Goal: Task Accomplishment & Management: Manage account settings

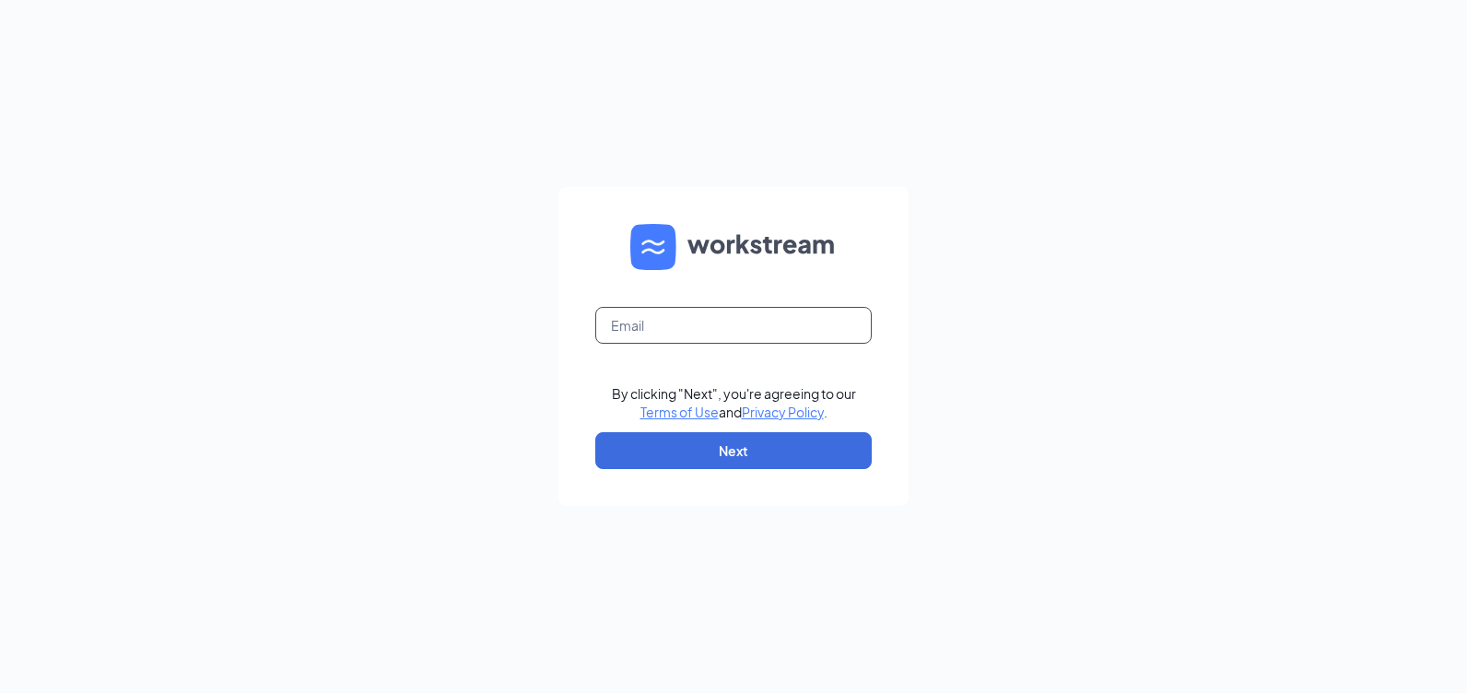
click at [633, 317] on input "text" at bounding box center [733, 325] width 276 height 37
type input "rs027995@tacobell.com"
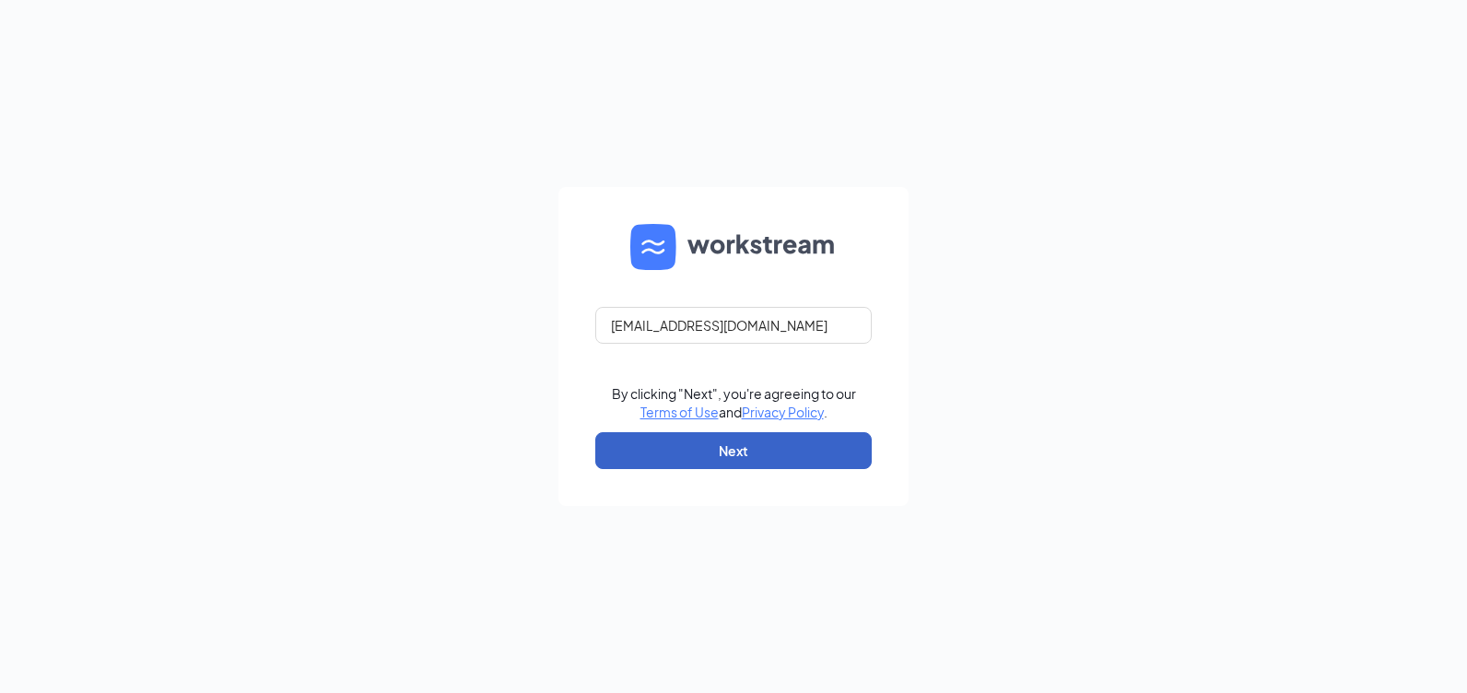
click at [722, 459] on button "Next" at bounding box center [733, 450] width 276 height 37
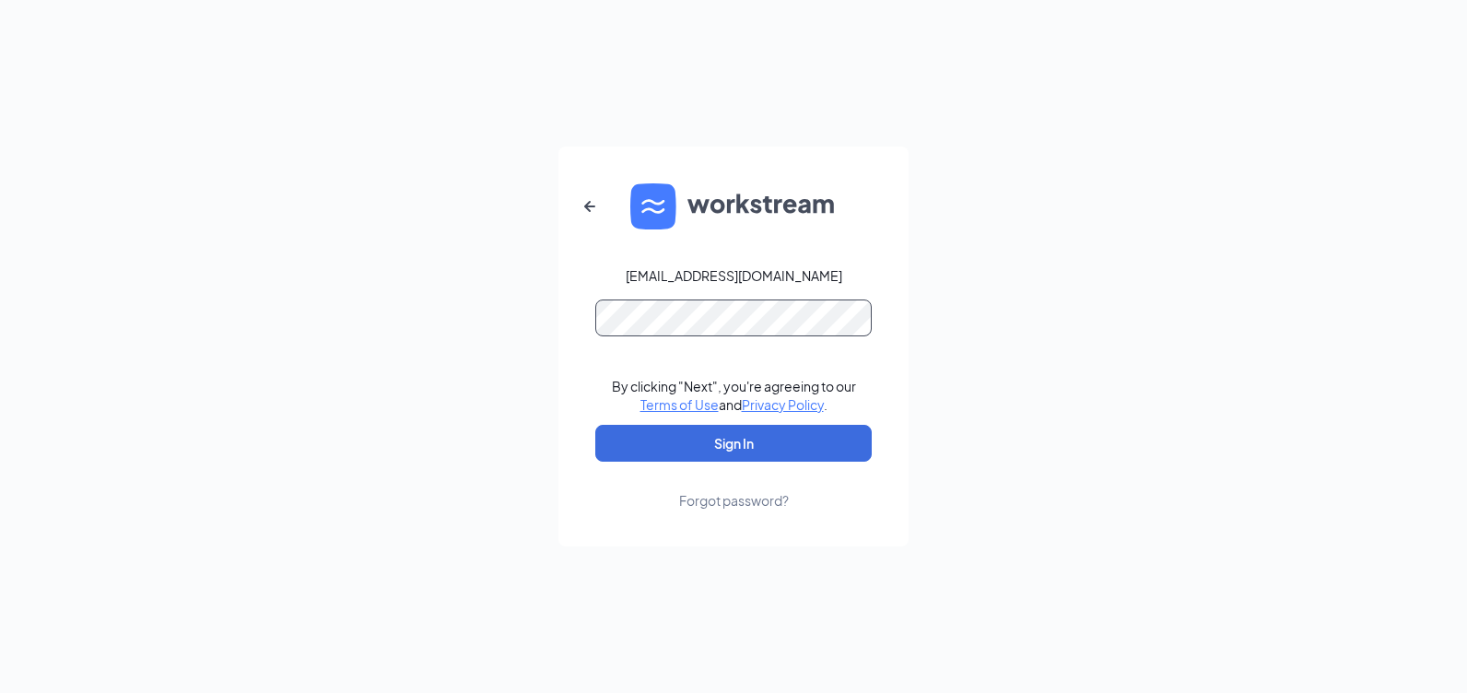
click at [595, 425] on button "Sign In" at bounding box center [733, 443] width 276 height 37
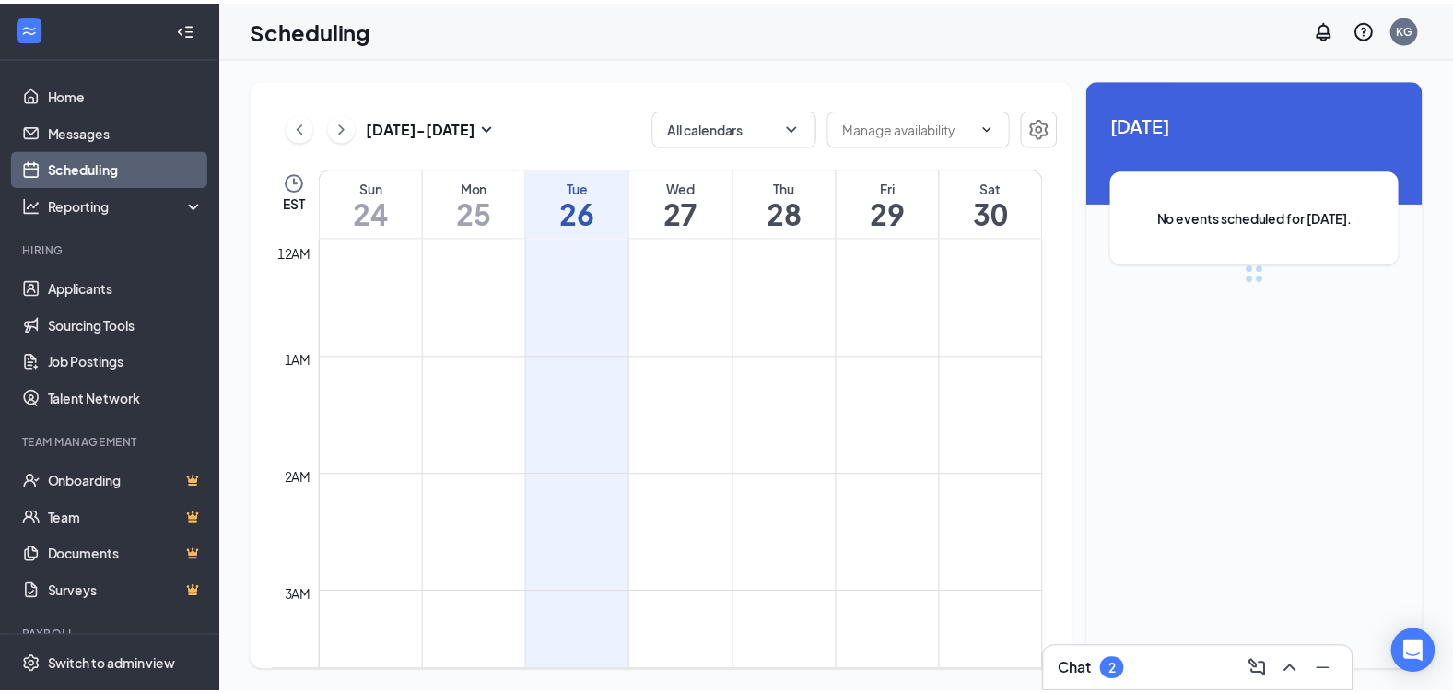
scroll to position [906, 0]
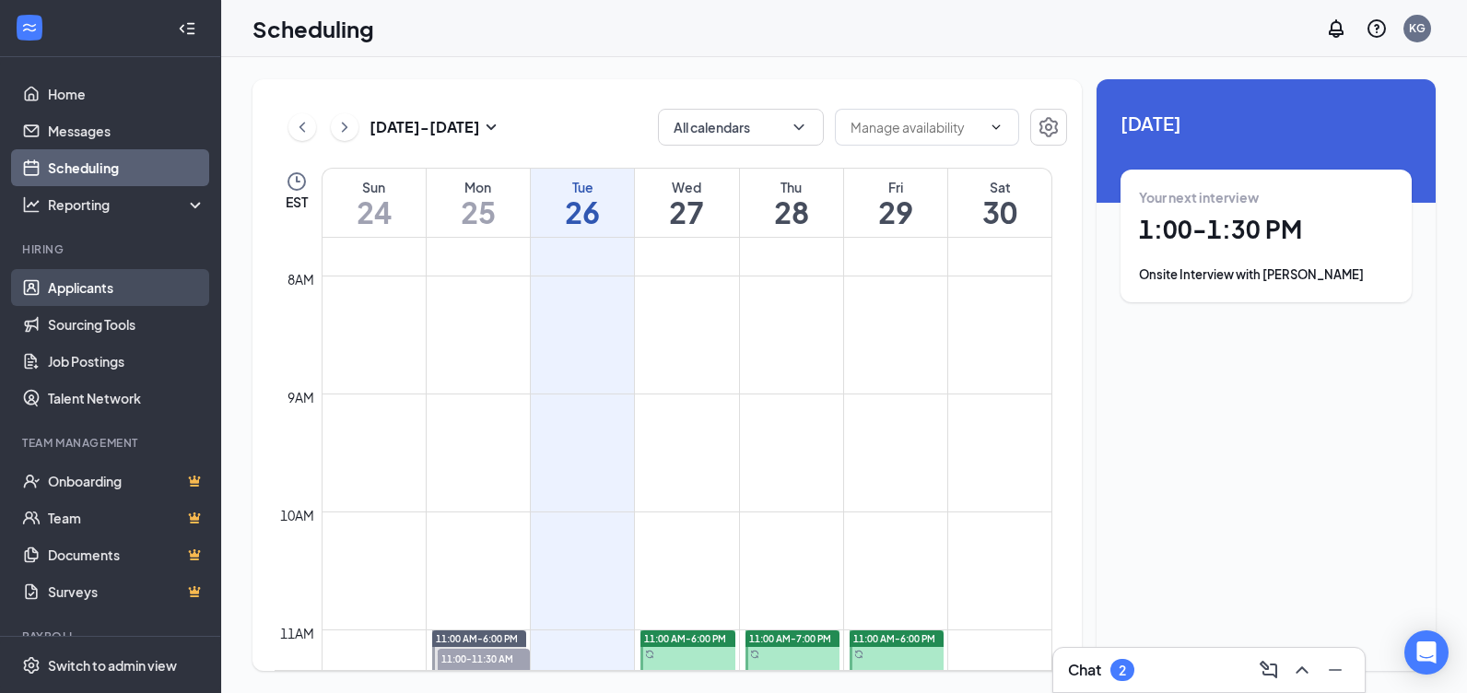
click at [48, 291] on link "Applicants" at bounding box center [127, 287] width 158 height 37
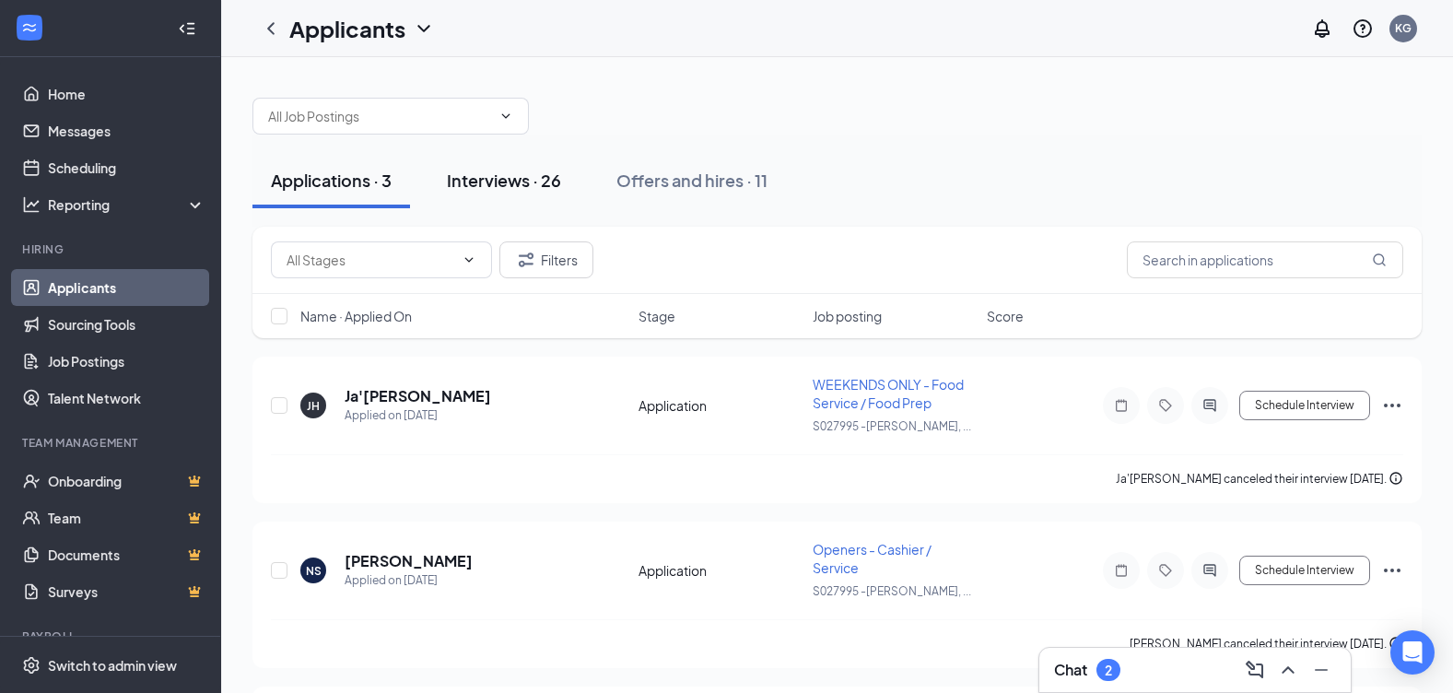
click at [512, 195] on button "Interviews · 26" at bounding box center [503, 180] width 151 height 55
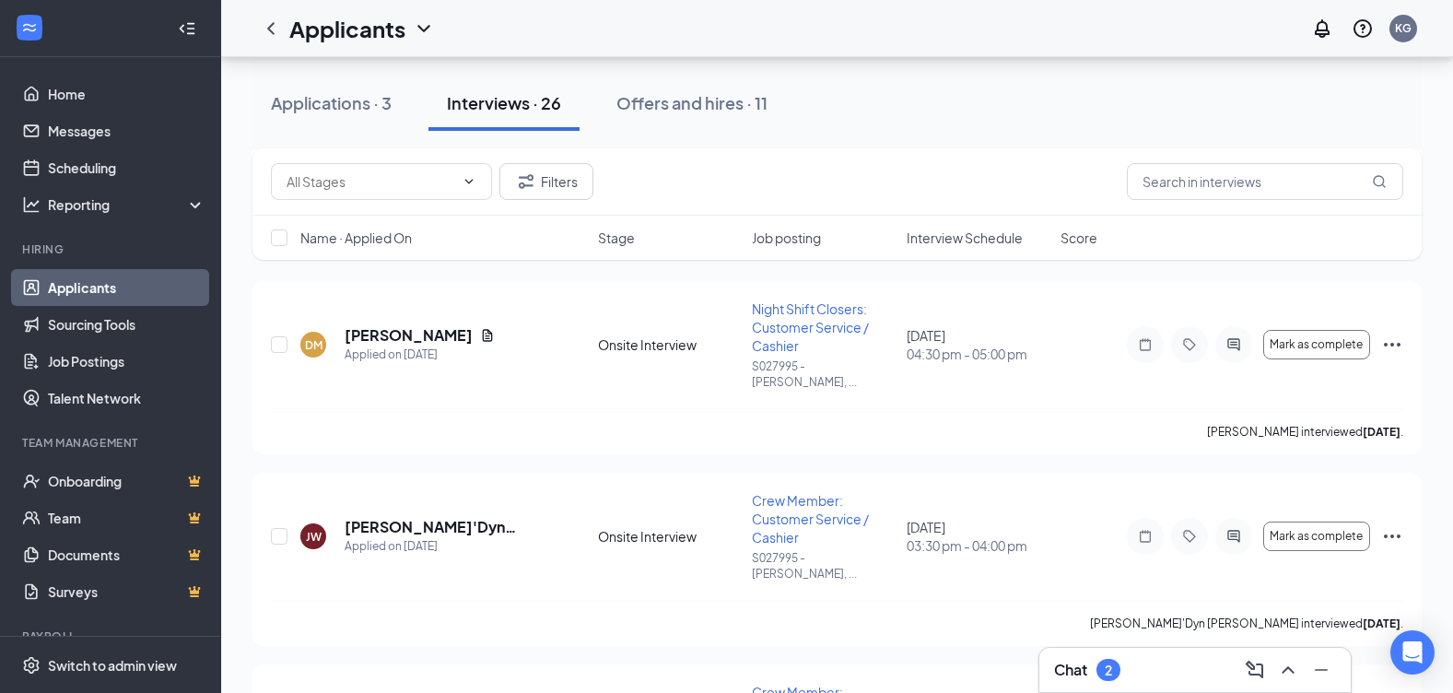
scroll to position [1198, 0]
